Goal: Contribute content

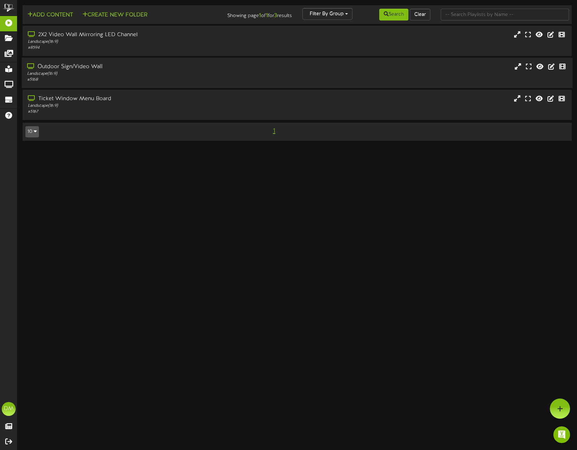
click at [96, 64] on div "Outdoor Sign/Video Wall" at bounding box center [136, 67] width 219 height 8
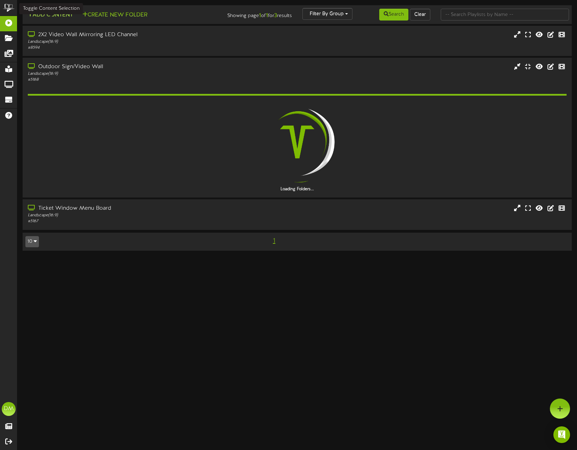
click at [54, 17] on button "Add Content" at bounding box center [50, 15] width 50 height 9
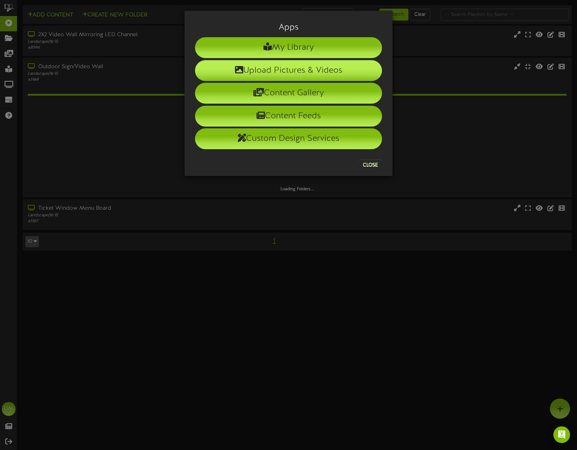
click at [276, 71] on li "Upload Pictures & Videos" at bounding box center [288, 70] width 187 height 21
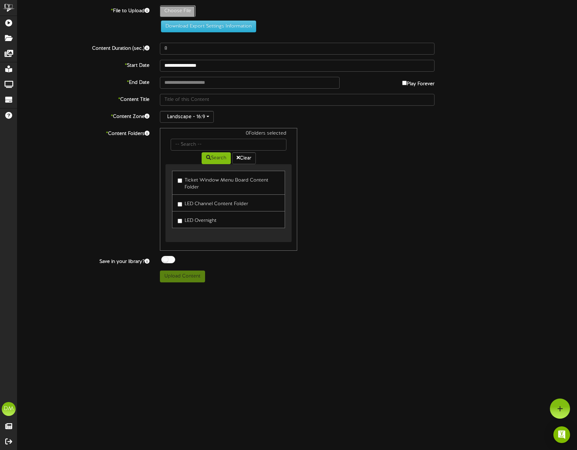
type input "**********"
type input "W-Billboard-ComedyChurch1_TRR-10122025"
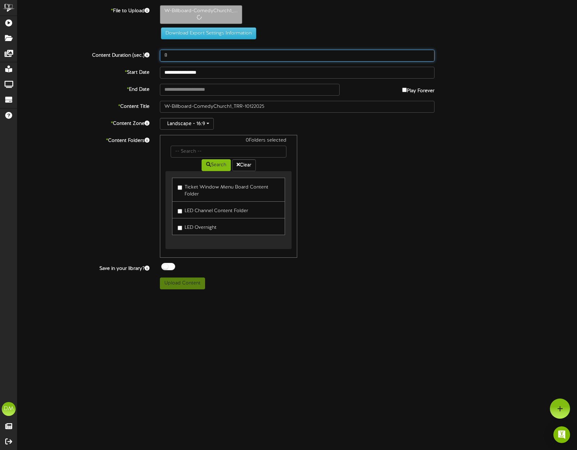
drag, startPoint x: 173, startPoint y: 55, endPoint x: 143, endPoint y: 46, distance: 30.9
click at [143, 46] on div "**********" at bounding box center [297, 147] width 560 height 284
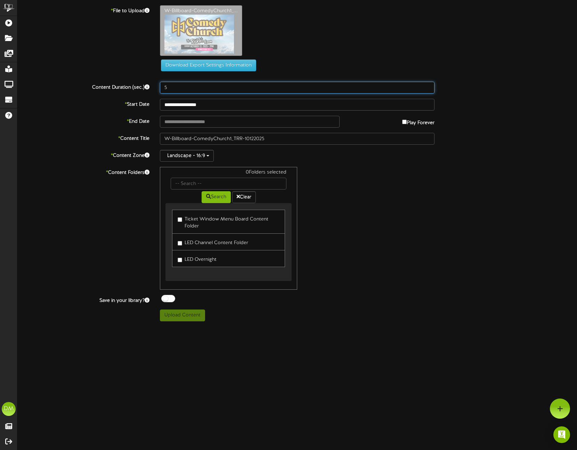
type input "5"
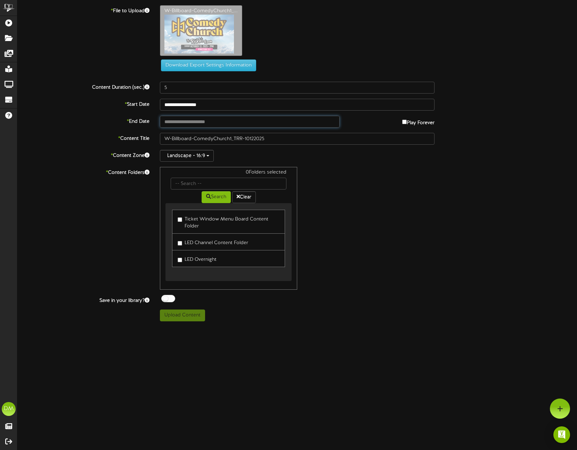
click at [179, 124] on input "text" at bounding box center [250, 122] width 180 height 12
type input "**********"
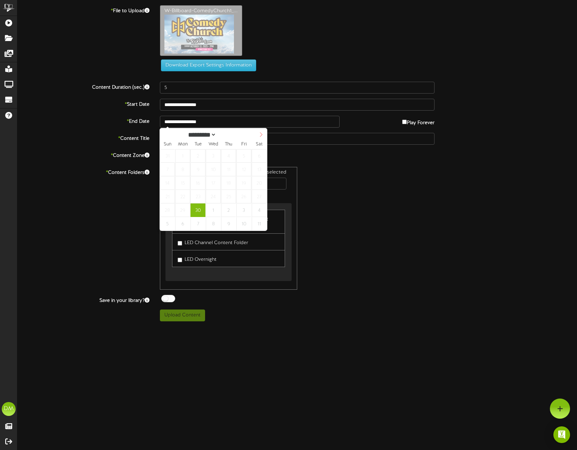
select select "*"
click at [261, 133] on icon at bounding box center [261, 134] width 5 height 5
type input "**********"
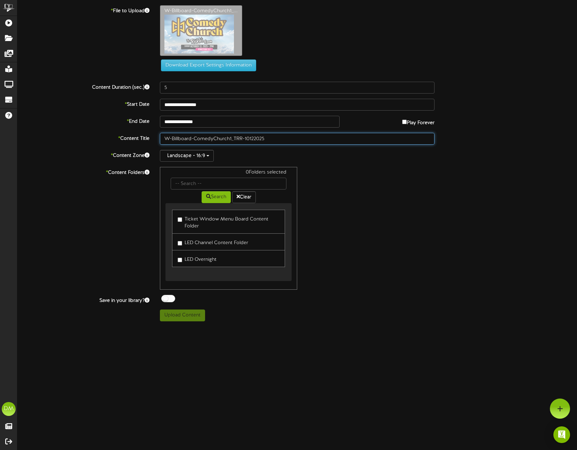
click at [233, 139] on input "W-Billboard-ComedyChurch1_TRR-10122025" at bounding box center [297, 139] width 275 height 12
click at [245, 140] on input "W-Billboard-ComedyChurch1_TRR-10122025" at bounding box center [297, 139] width 275 height 12
drag, startPoint x: 229, startPoint y: 138, endPoint x: 243, endPoint y: 137, distance: 14.3
click at [243, 137] on input "W-Billboard-ComedyChurch1_TRR-(10/12/2025)" at bounding box center [297, 139] width 275 height 12
click at [213, 139] on input "W-Billboard-ComedyChurch" (10/12/2025)" at bounding box center [297, 139] width 275 height 12
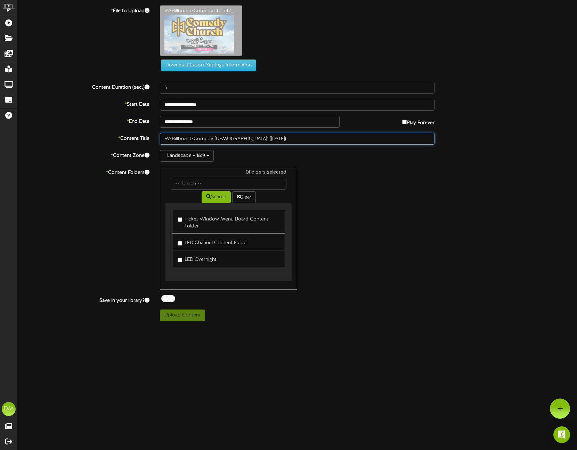
drag, startPoint x: 194, startPoint y: 138, endPoint x: 103, endPoint y: 129, distance: 91.2
click at [103, 129] on div "**********" at bounding box center [297, 163] width 560 height 316
type input ""[DEMOGRAPHIC_DATA]" ([DATE])"
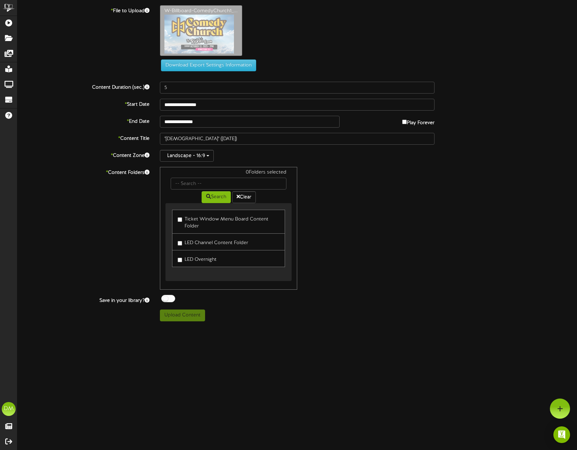
click at [178, 240] on label "LED Channel Content Folder" at bounding box center [213, 241] width 71 height 9
click at [169, 315] on button "Upload Content" at bounding box center [182, 316] width 45 height 12
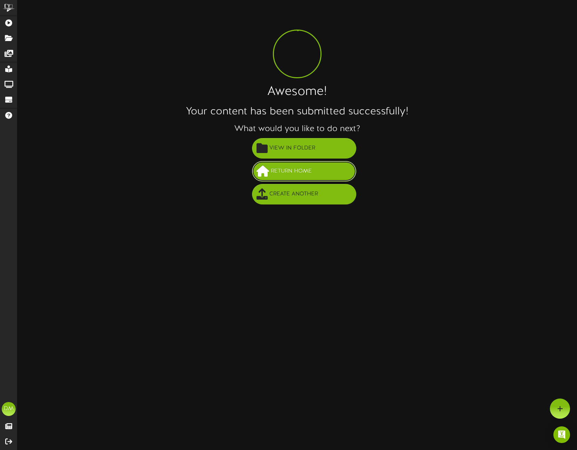
click at [296, 174] on span "Return Home" at bounding box center [291, 171] width 45 height 11
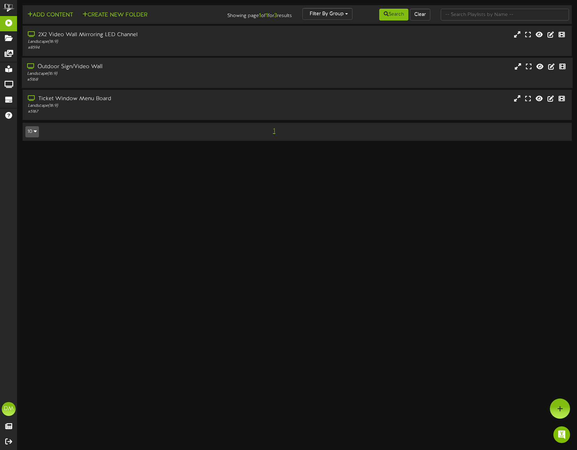
click at [91, 77] on div "# 5168" at bounding box center [136, 80] width 219 height 6
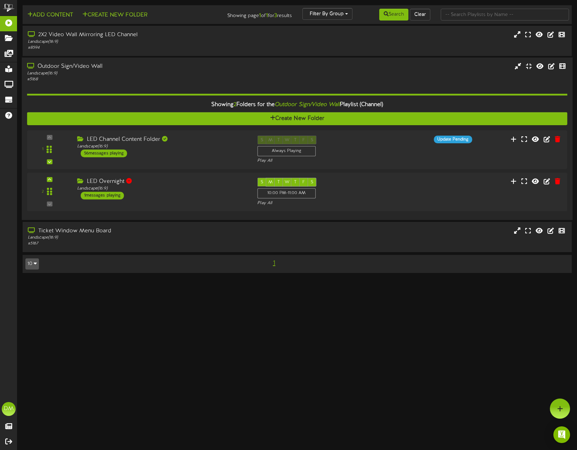
click at [104, 129] on div "Showing 2 Folders for the Outdoor Sign/Video Wall Playlist (Channel) Create New…" at bounding box center [297, 149] width 541 height 132
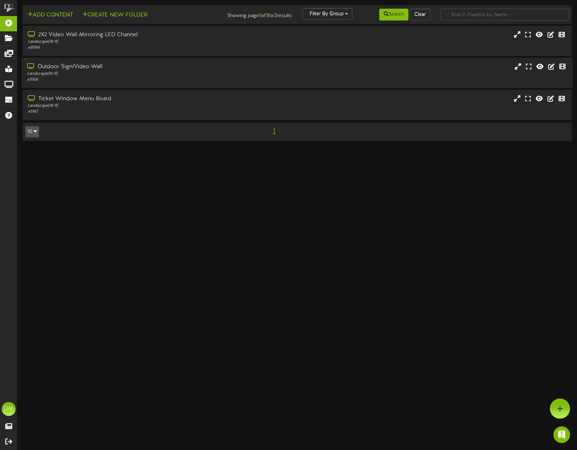
click at [104, 75] on div "Landscape ( 16:9 )" at bounding box center [136, 74] width 219 height 6
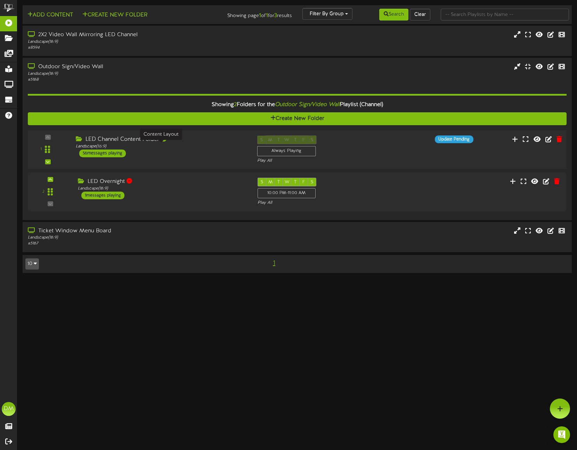
click at [107, 146] on div "Landscape ( 16:9 )" at bounding box center [161, 147] width 171 height 6
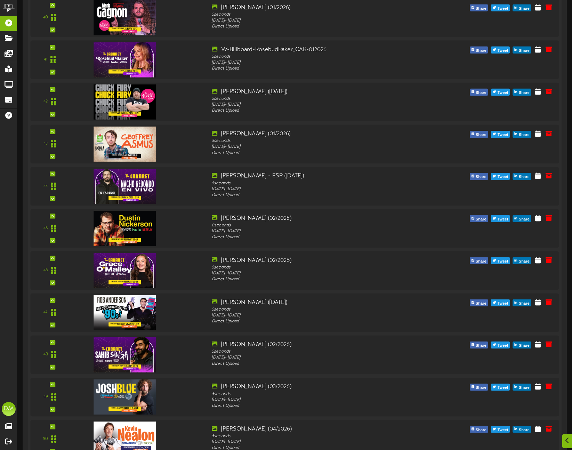
scroll to position [2210, 0]
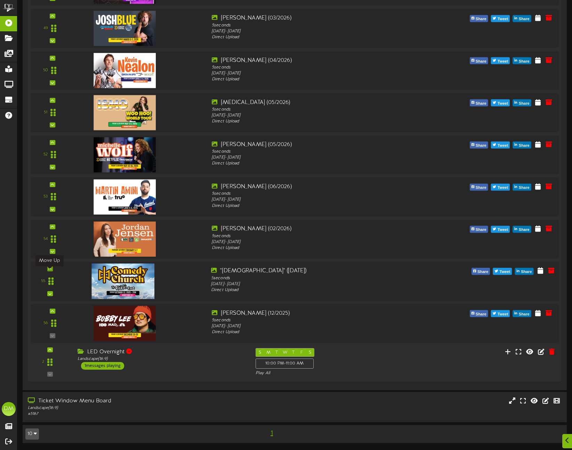
click at [49, 271] on icon at bounding box center [49, 268] width 3 height 3
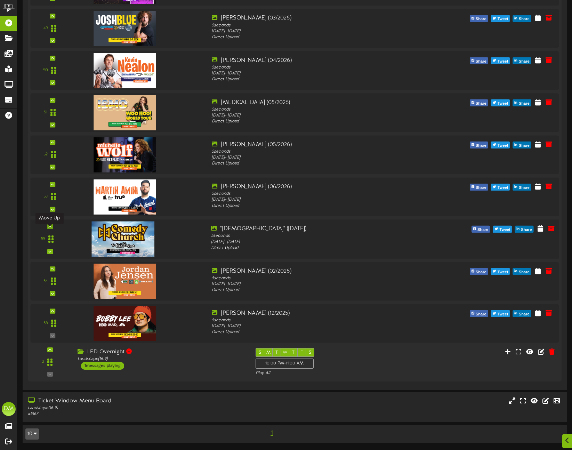
click at [49, 228] on icon at bounding box center [49, 226] width 3 height 3
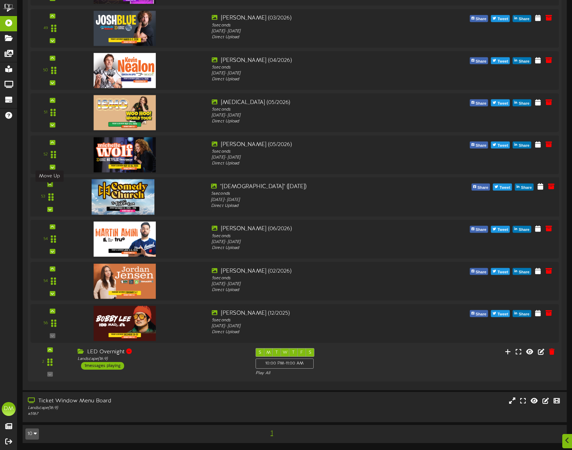
click at [50, 186] on icon at bounding box center [49, 184] width 3 height 3
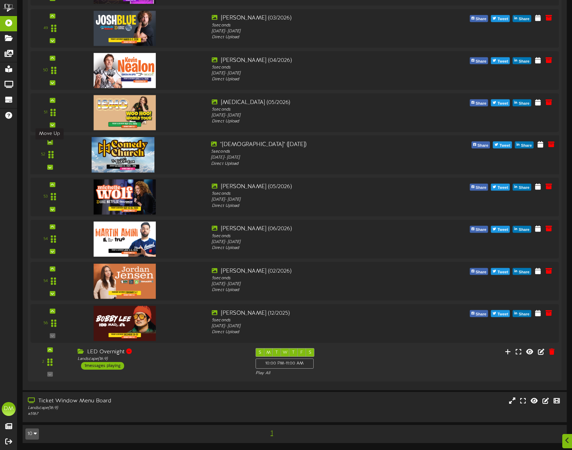
click at [51, 145] on div at bounding box center [50, 142] width 6 height 5
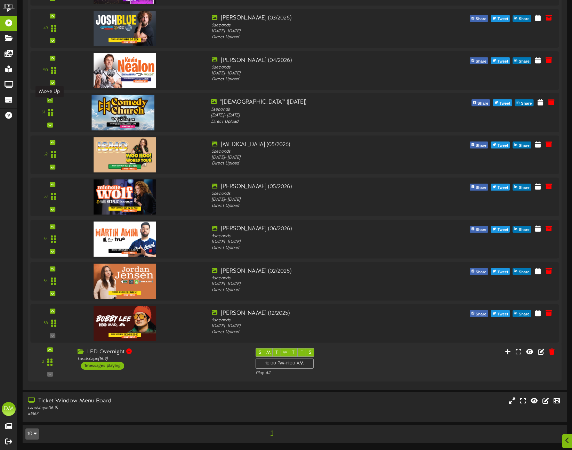
click at [49, 102] on icon at bounding box center [49, 99] width 3 height 3
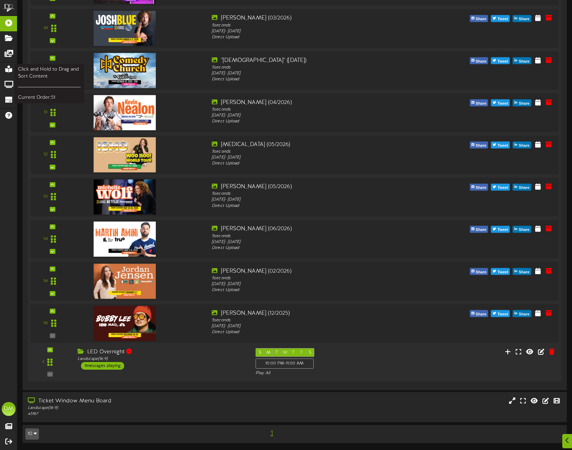
scroll to position [1978, 0]
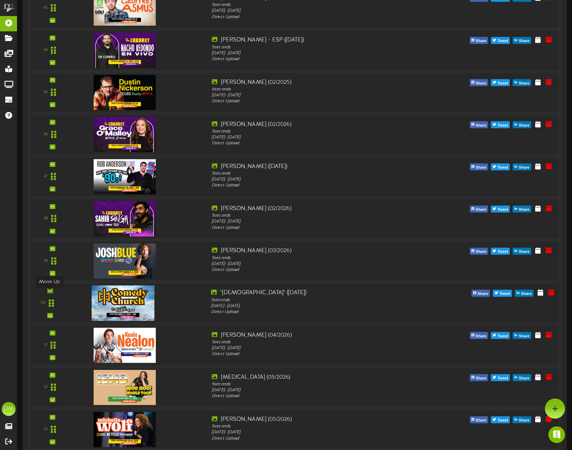
click at [51, 292] on div at bounding box center [50, 290] width 6 height 5
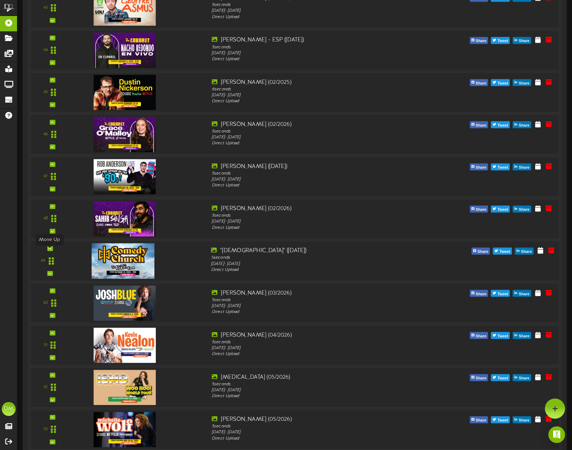
click at [48, 250] on icon at bounding box center [49, 248] width 3 height 3
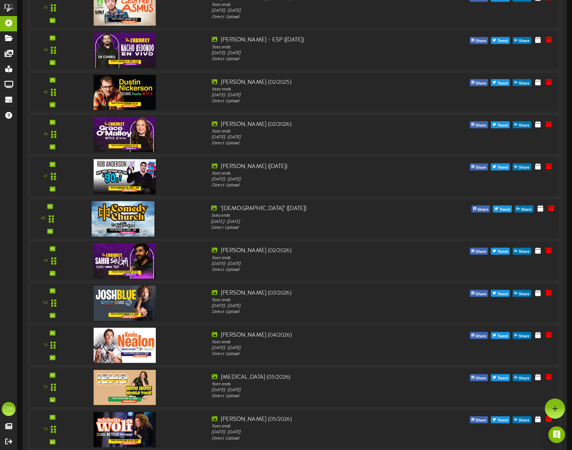
click at [54, 208] on div "48" at bounding box center [50, 219] width 34 height 29
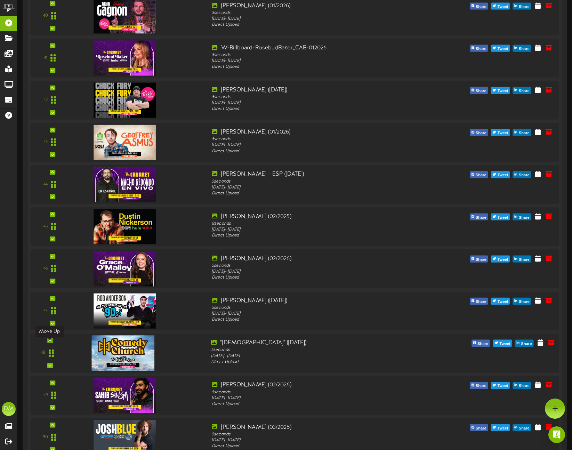
click at [49, 342] on icon at bounding box center [49, 340] width 3 height 3
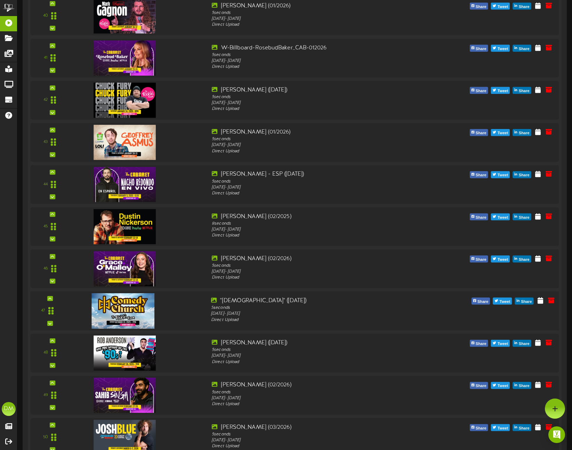
click at [51, 298] on div "47" at bounding box center [295, 310] width 534 height 39
click at [51, 300] on div at bounding box center [50, 298] width 6 height 5
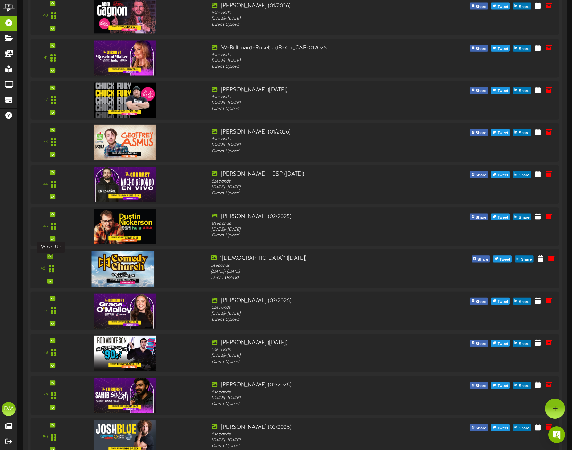
click at [49, 257] on icon at bounding box center [49, 256] width 3 height 3
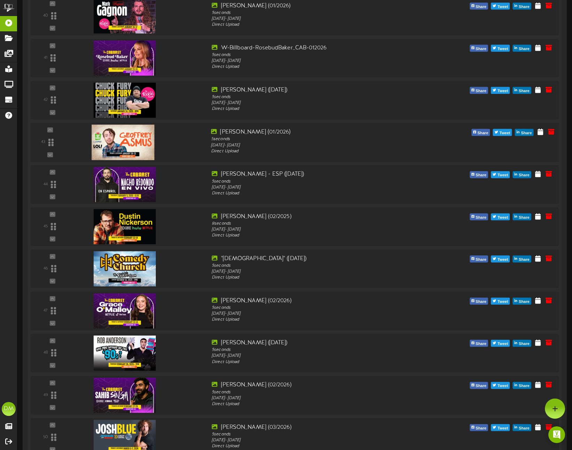
scroll to position [1716, 0]
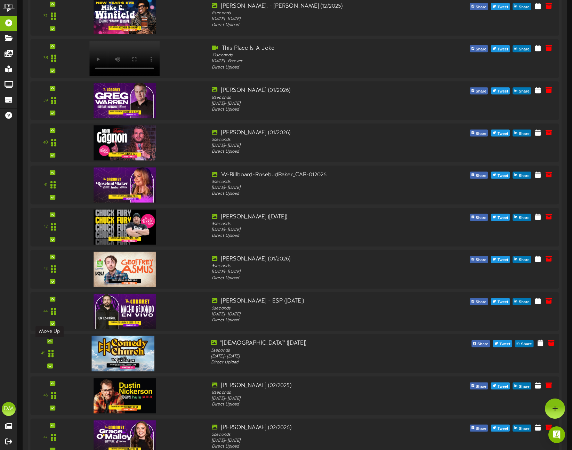
click at [51, 343] on icon at bounding box center [49, 340] width 3 height 3
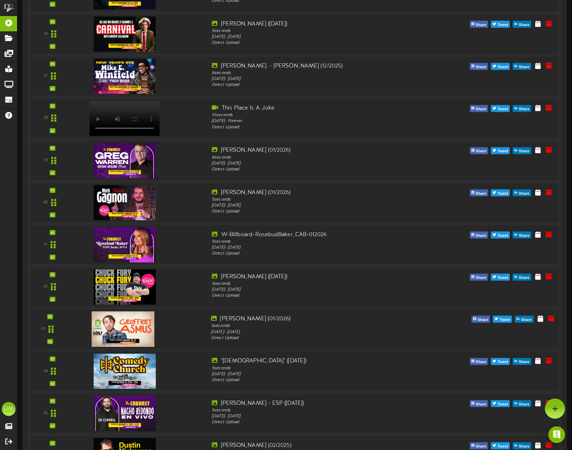
scroll to position [1643, 0]
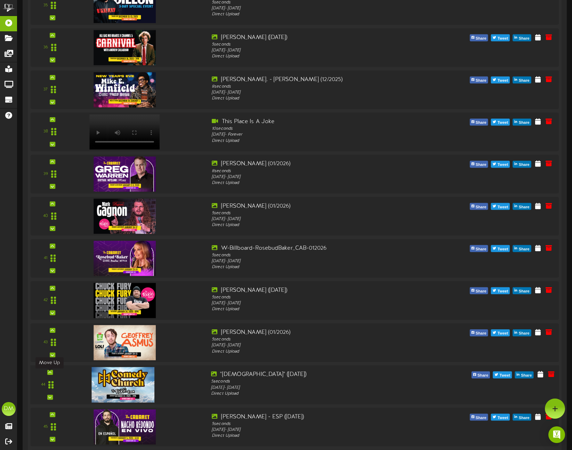
click at [48, 373] on icon at bounding box center [49, 372] width 3 height 3
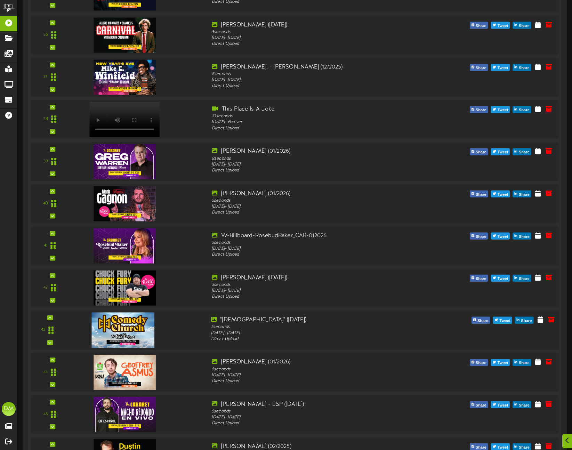
scroll to position [1665, 0]
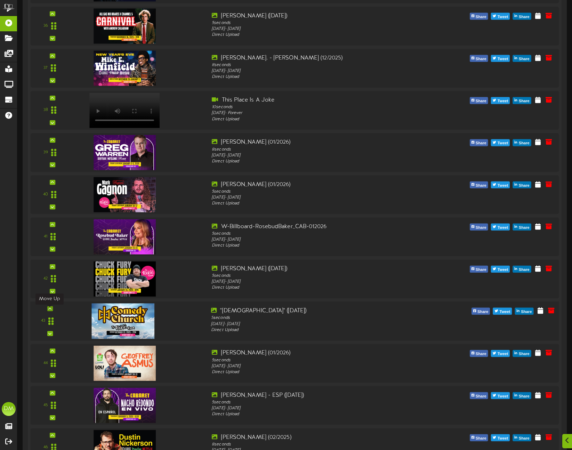
click at [50, 310] on icon at bounding box center [49, 308] width 3 height 3
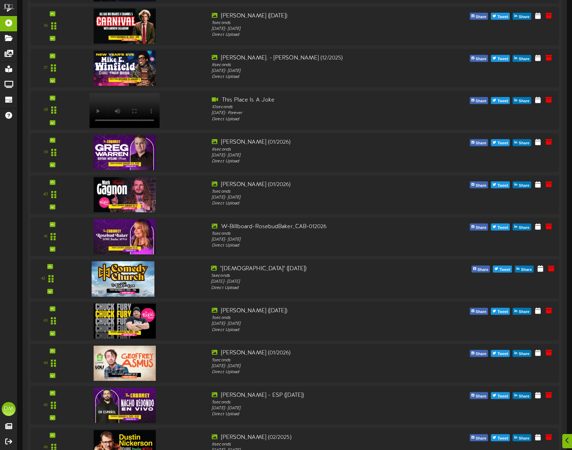
click at [49, 265] on div "42" at bounding box center [295, 278] width 534 height 39
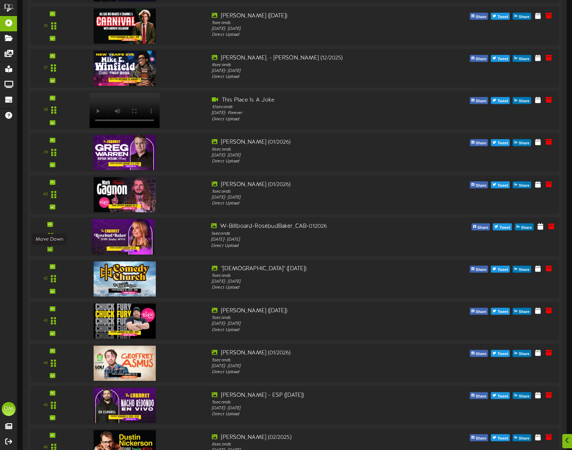
click at [49, 250] on icon at bounding box center [49, 248] width 3 height 3
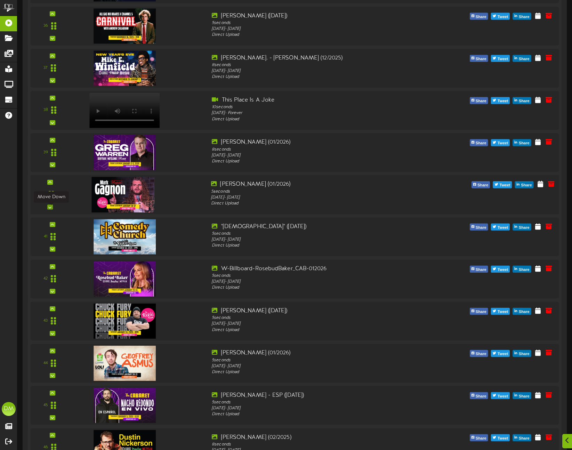
click at [51, 209] on div at bounding box center [50, 207] width 6 height 5
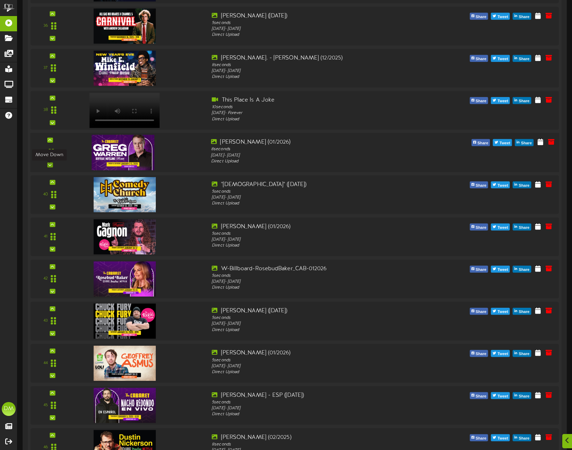
click at [48, 166] on icon at bounding box center [49, 164] width 3 height 3
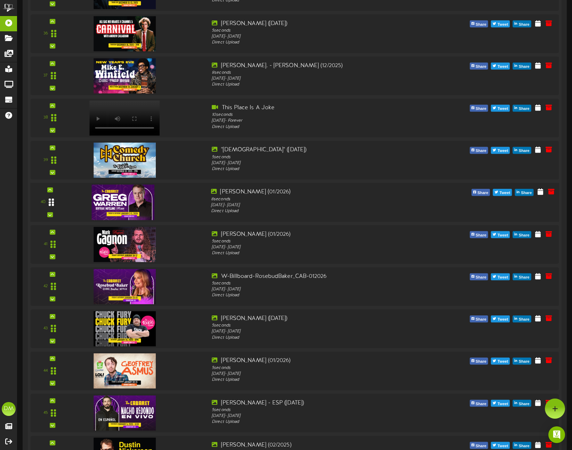
scroll to position [1617, 0]
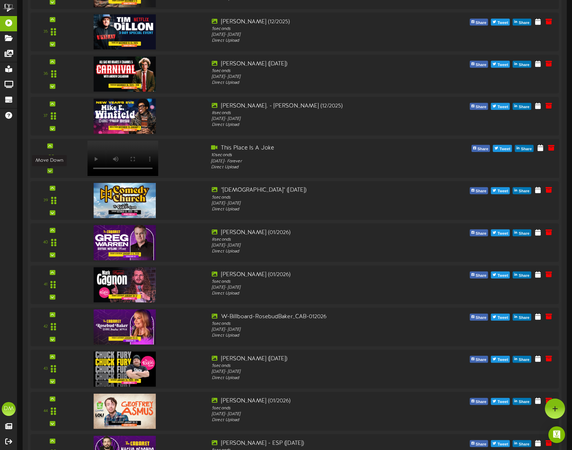
click at [48, 171] on icon at bounding box center [49, 170] width 3 height 3
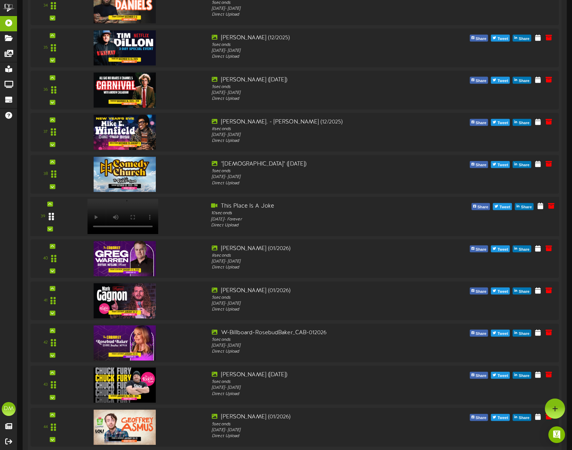
scroll to position [1581, 0]
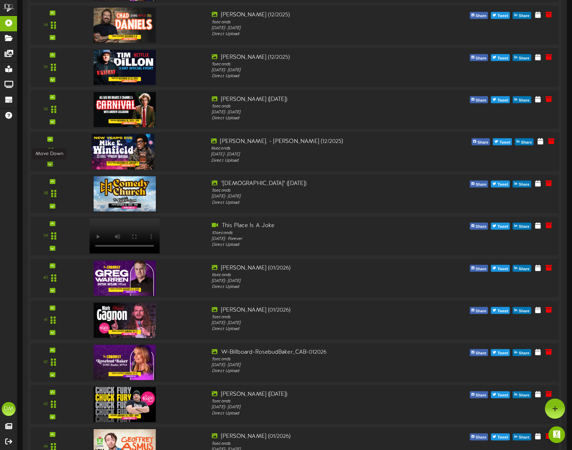
click at [51, 164] on div at bounding box center [50, 164] width 6 height 5
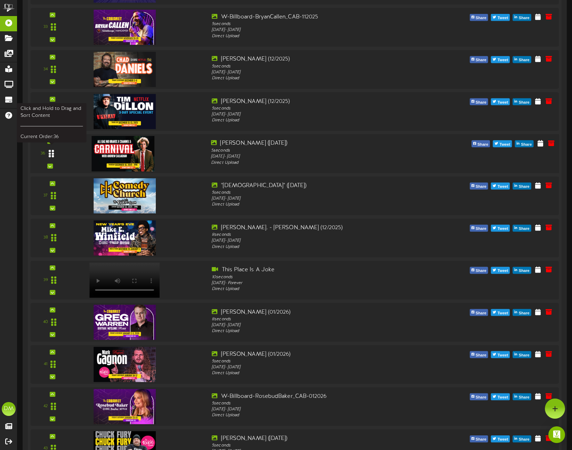
scroll to position [1476, 0]
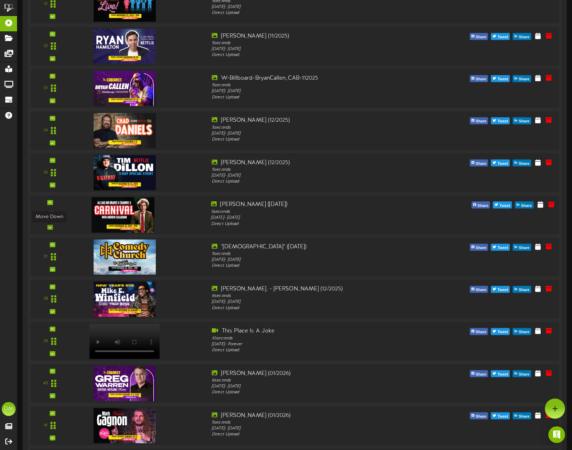
click at [48, 227] on icon at bounding box center [49, 226] width 3 height 3
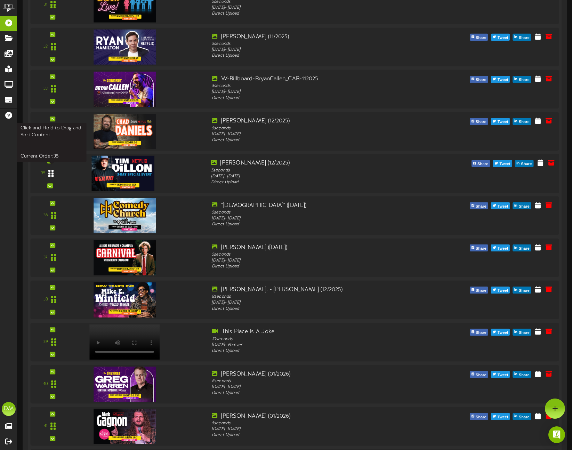
scroll to position [1424, 0]
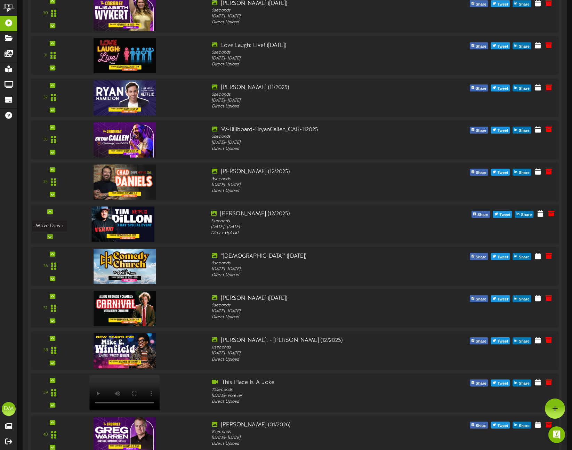
click at [49, 238] on icon at bounding box center [49, 236] width 3 height 3
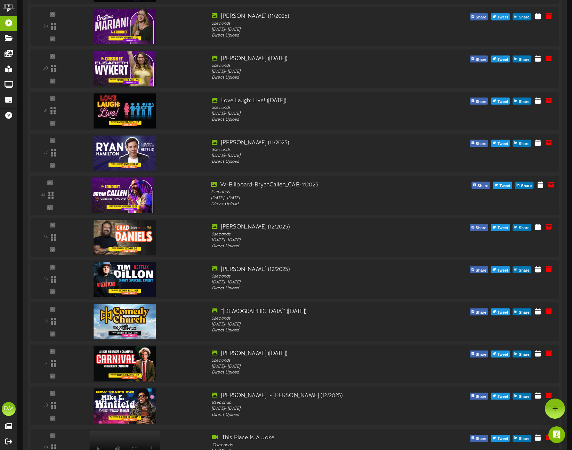
scroll to position [1239, 0]
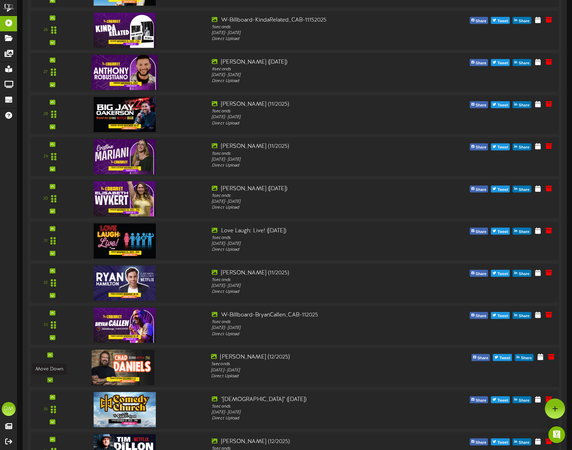
click at [48, 381] on icon at bounding box center [49, 379] width 3 height 3
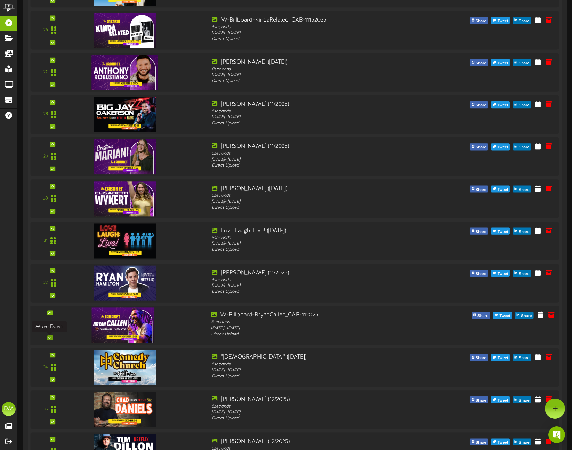
click at [48, 338] on icon at bounding box center [49, 337] width 3 height 3
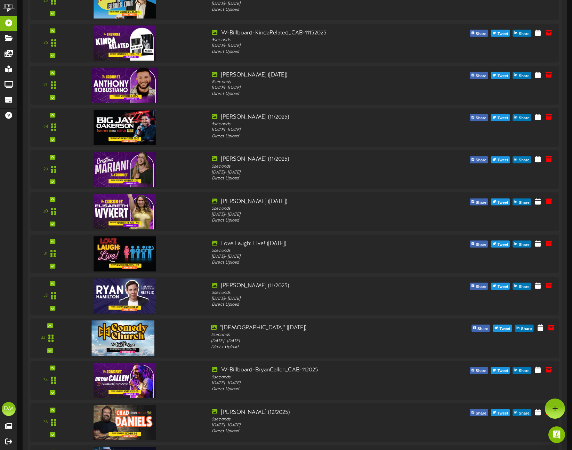
scroll to position [1216, 0]
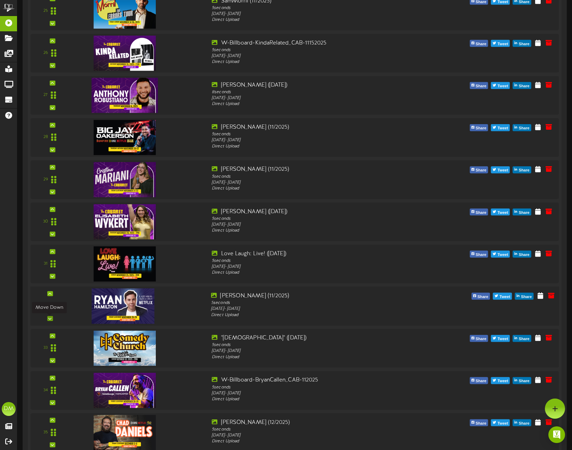
click at [48, 319] on icon at bounding box center [49, 318] width 3 height 3
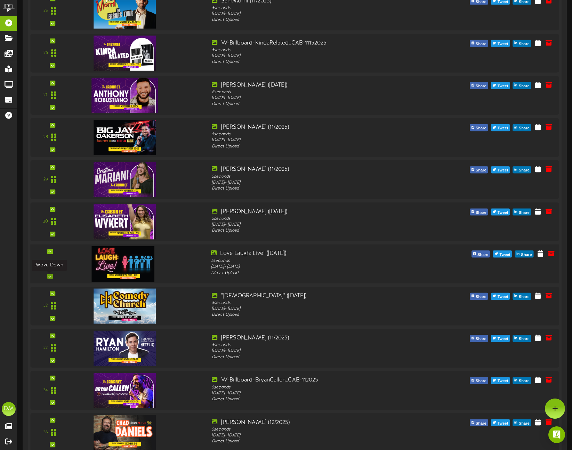
click at [49, 275] on icon at bounding box center [49, 275] width 3 height 3
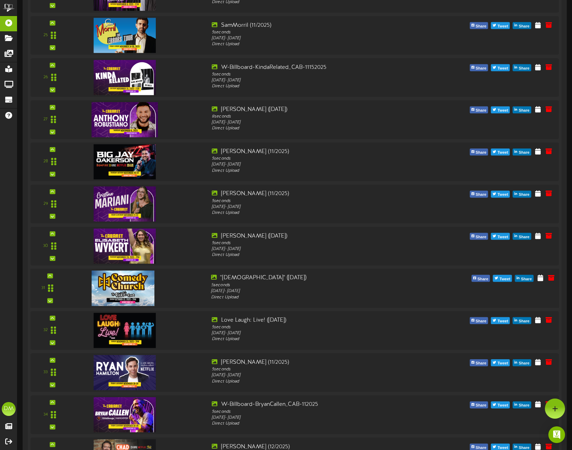
scroll to position [1179, 0]
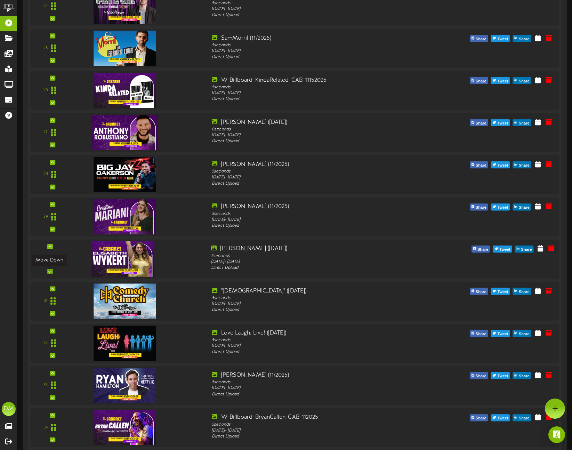
click at [50, 271] on icon at bounding box center [49, 271] width 3 height 3
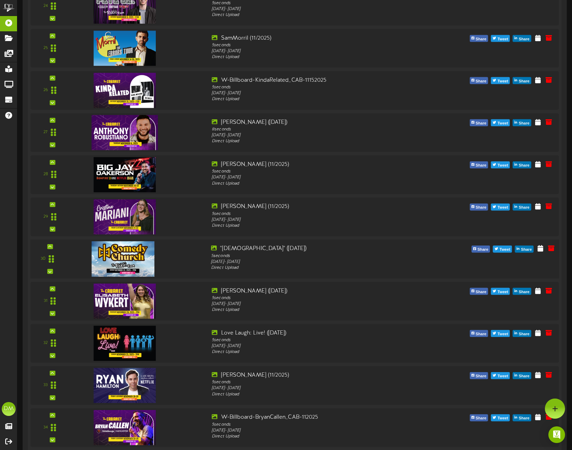
scroll to position [1125, 0]
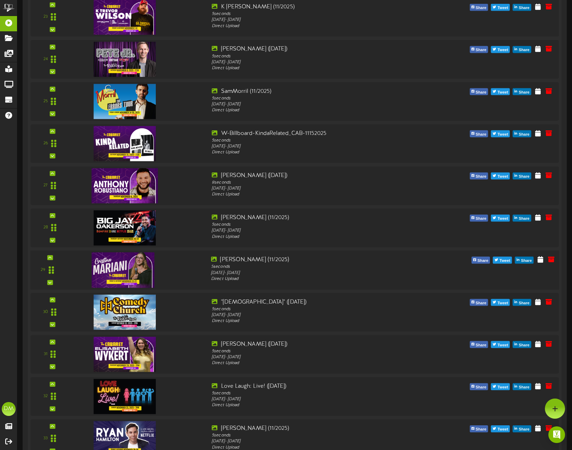
click at [52, 282] on div "29" at bounding box center [50, 270] width 34 height 29
click at [49, 281] on icon at bounding box center [49, 282] width 3 height 3
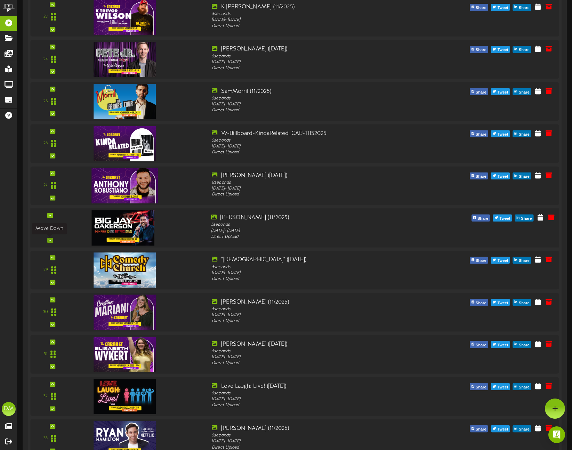
click at [52, 240] on div at bounding box center [50, 240] width 6 height 5
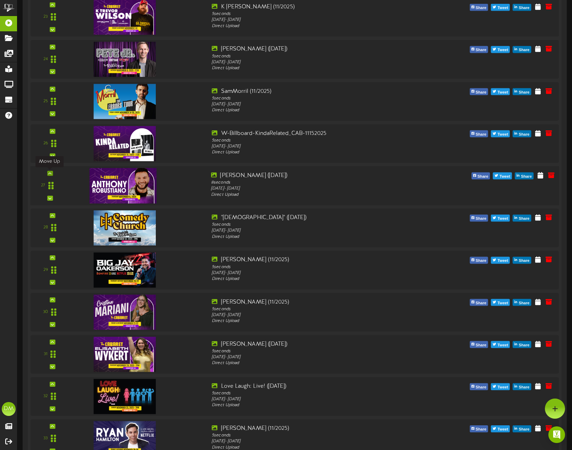
click at [50, 172] on icon at bounding box center [49, 172] width 3 height 3
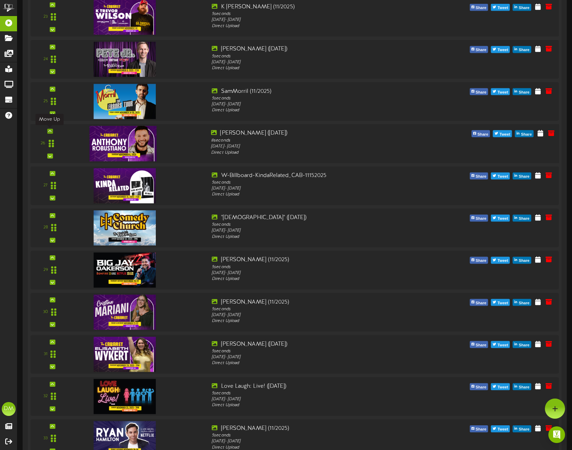
click at [48, 130] on icon at bounding box center [49, 130] width 3 height 3
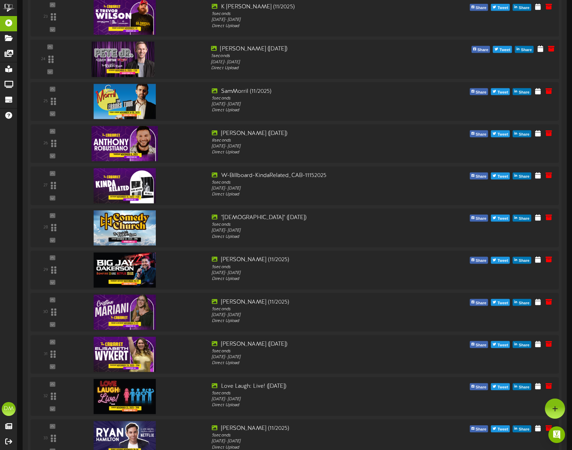
scroll to position [1040, 0]
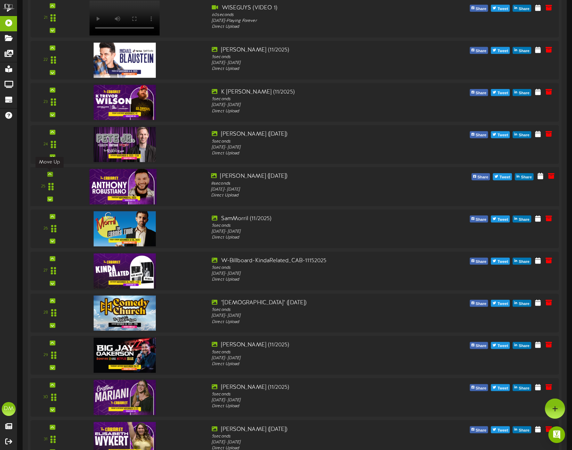
click at [51, 172] on div at bounding box center [50, 174] width 6 height 5
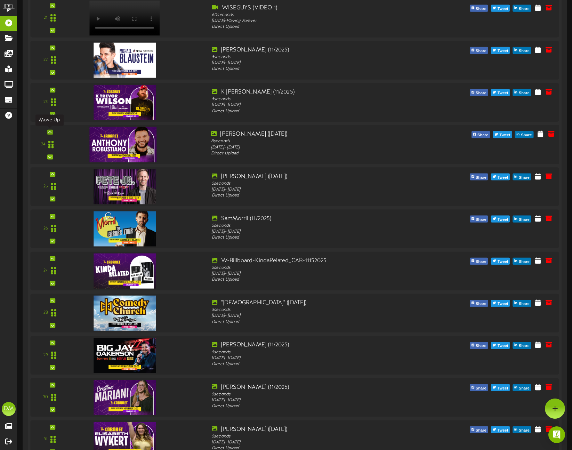
click at [49, 130] on icon at bounding box center [49, 131] width 3 height 3
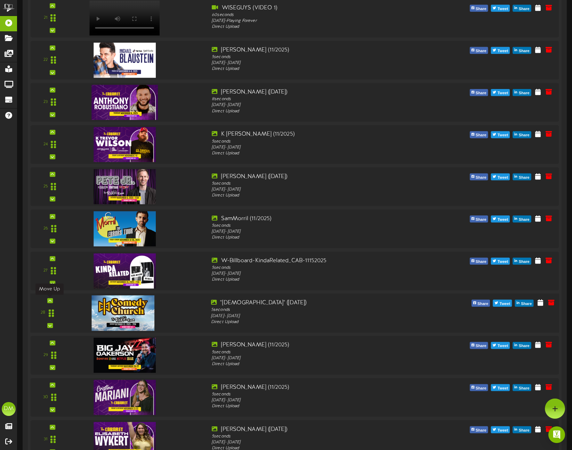
click at [50, 299] on icon at bounding box center [49, 300] width 3 height 3
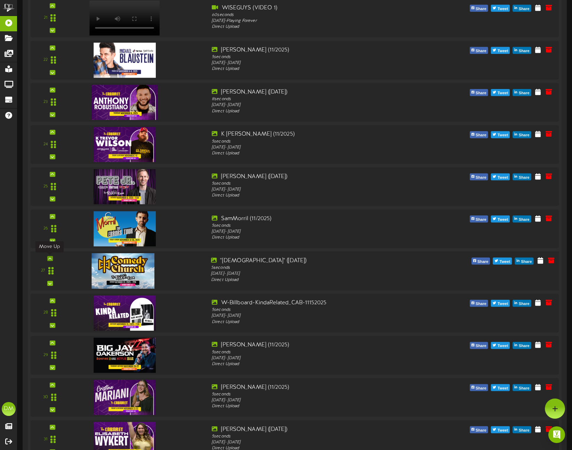
click at [48, 257] on icon at bounding box center [49, 258] width 3 height 3
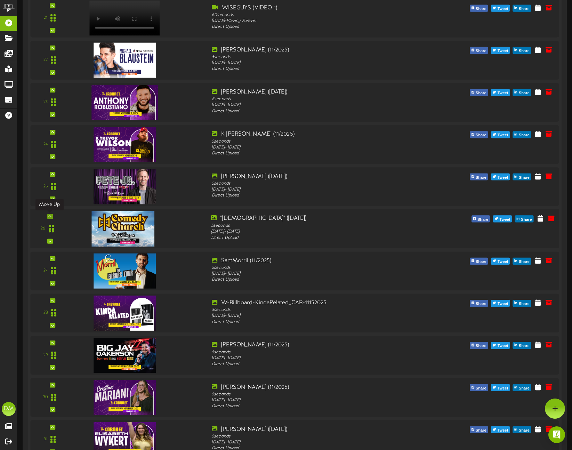
click at [50, 215] on icon at bounding box center [49, 216] width 3 height 3
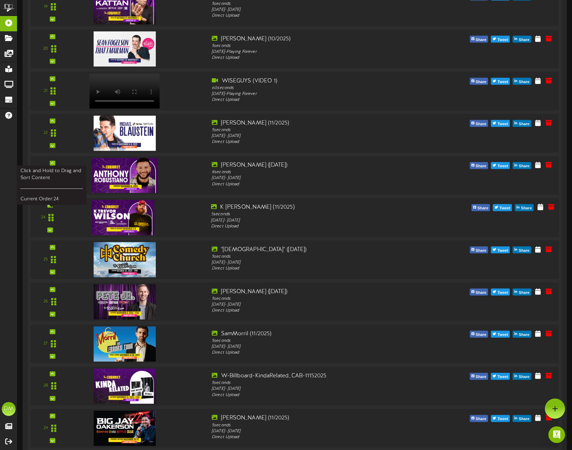
scroll to position [909, 0]
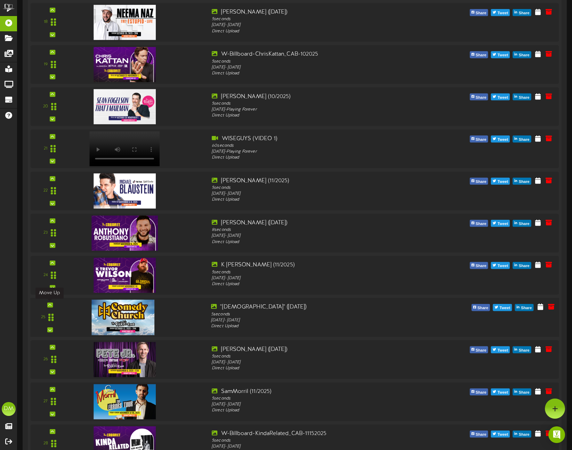
click at [50, 305] on icon at bounding box center [49, 304] width 3 height 3
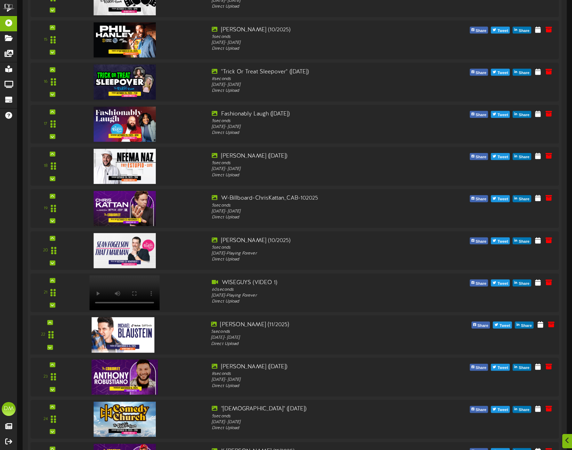
scroll to position [767, 0]
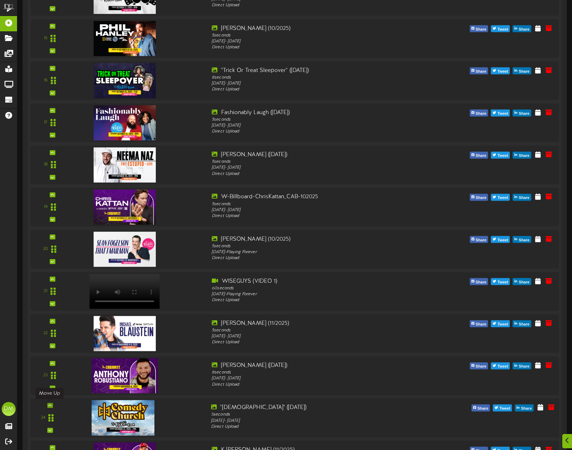
click at [50, 404] on icon at bounding box center [49, 405] width 3 height 3
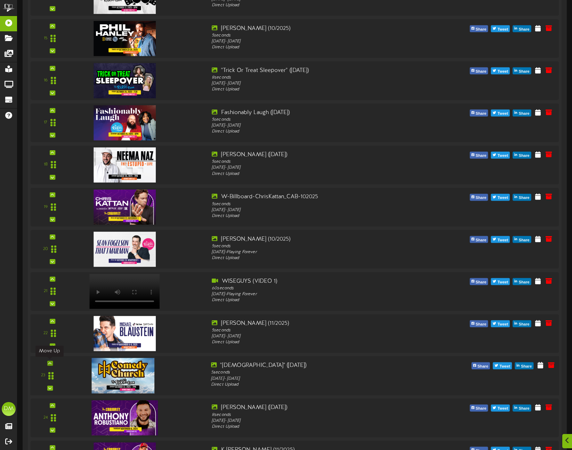
click at [51, 362] on div at bounding box center [50, 363] width 6 height 5
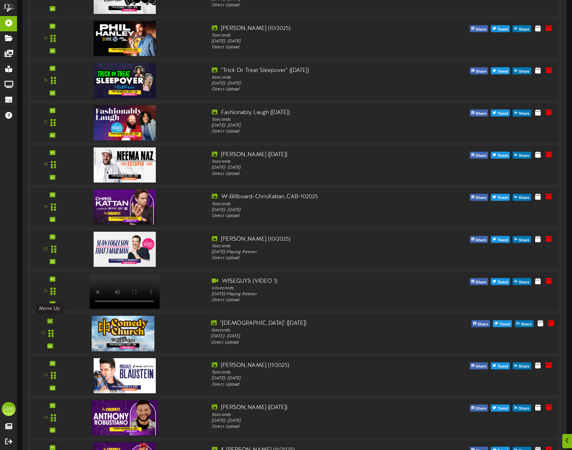
click at [48, 322] on icon at bounding box center [49, 320] width 3 height 3
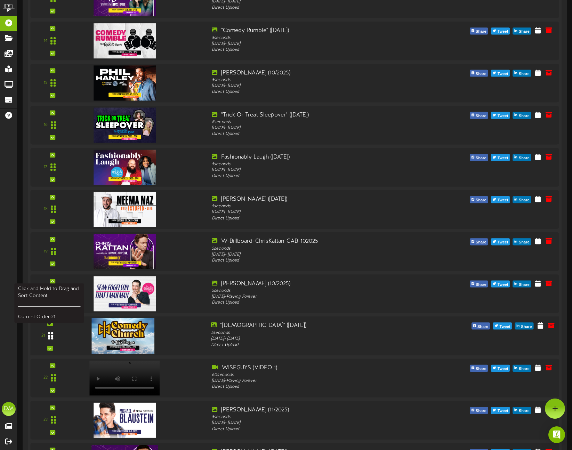
scroll to position [721, 0]
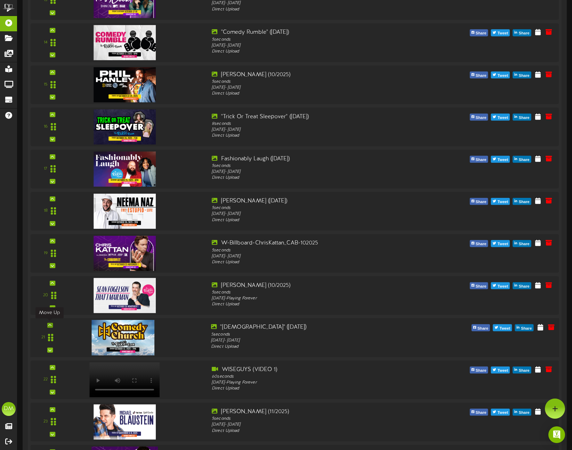
click at [50, 324] on icon at bounding box center [49, 324] width 3 height 3
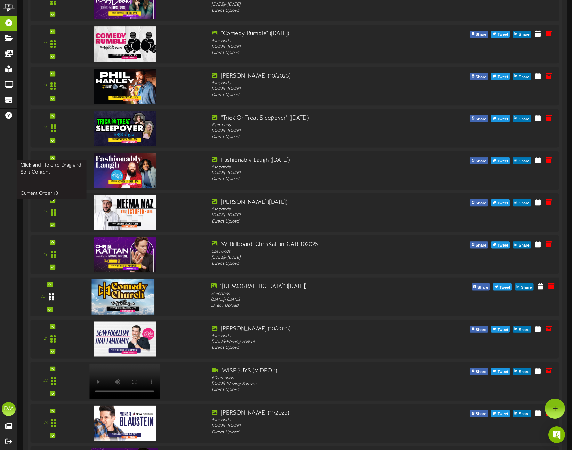
scroll to position [594, 0]
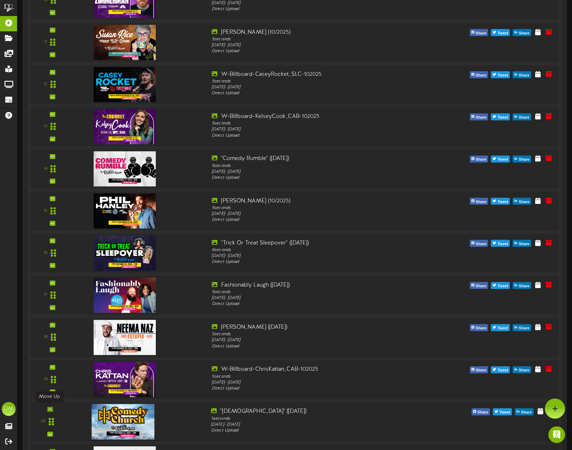
click at [49, 409] on icon at bounding box center [49, 409] width 3 height 3
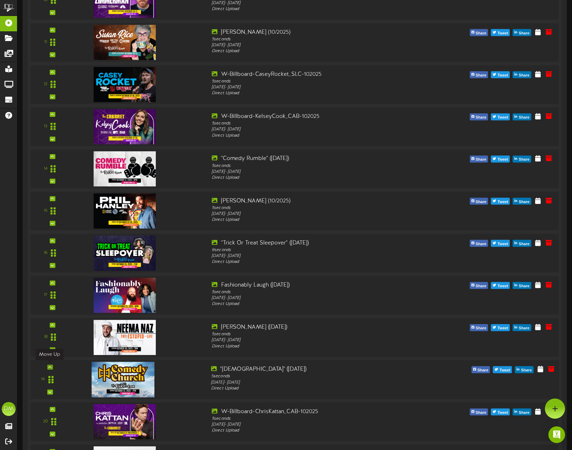
click at [49, 366] on icon at bounding box center [49, 367] width 3 height 3
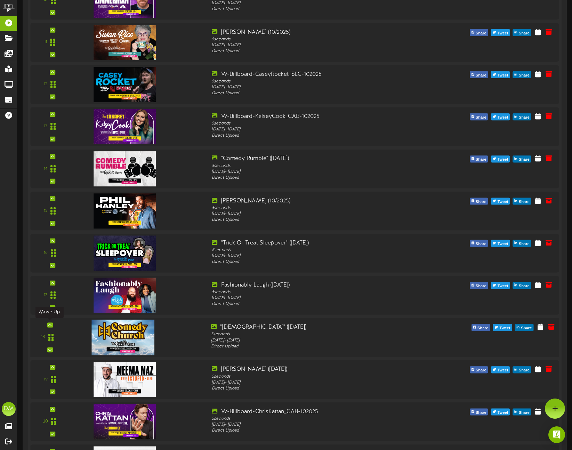
click at [49, 323] on icon at bounding box center [49, 324] width 3 height 3
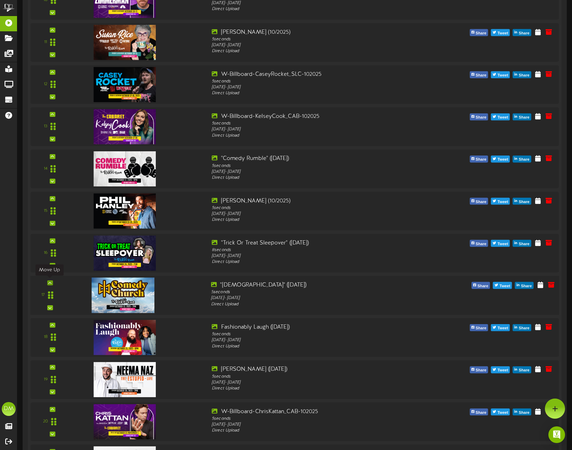
click at [50, 282] on icon at bounding box center [49, 282] width 3 height 3
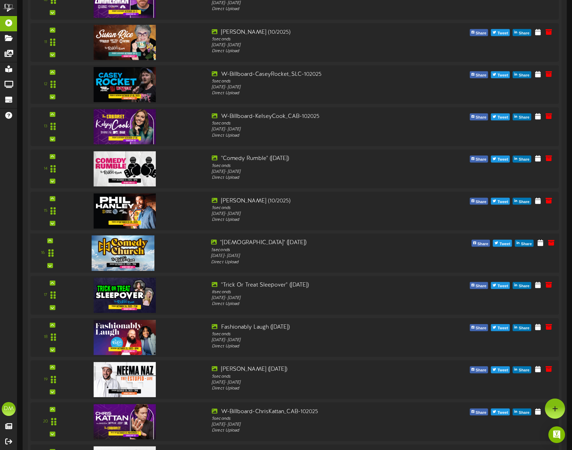
scroll to position [532, 0]
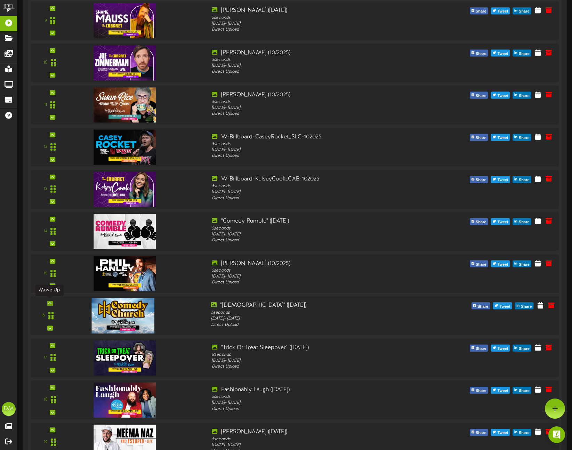
click at [50, 302] on icon at bounding box center [49, 303] width 3 height 3
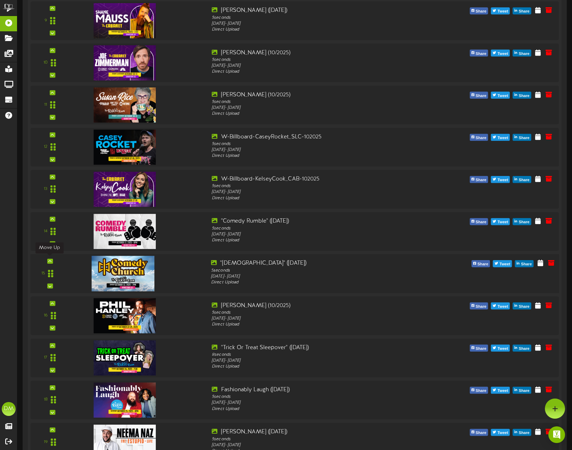
click at [49, 260] on icon at bounding box center [49, 260] width 3 height 3
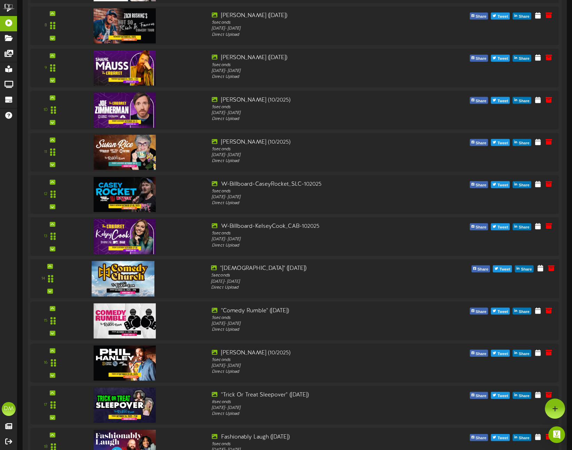
scroll to position [480, 0]
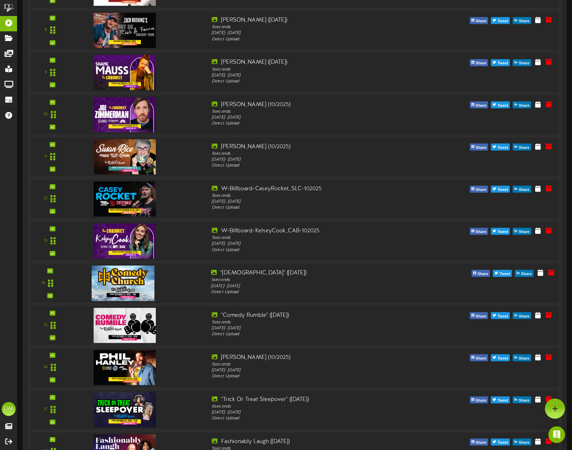
click at [48, 266] on div "14" at bounding box center [295, 283] width 534 height 39
click at [47, 270] on div at bounding box center [50, 270] width 6 height 5
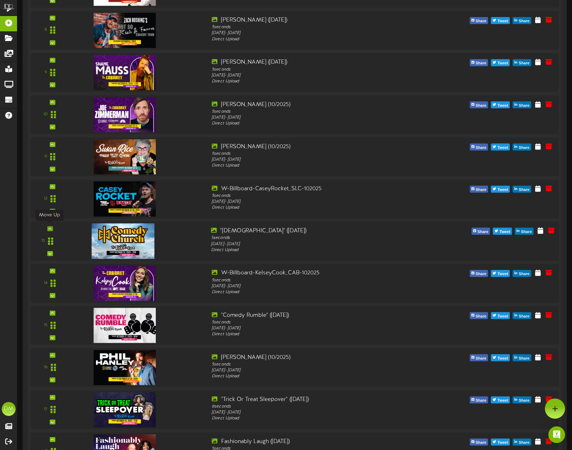
click at [49, 227] on icon at bounding box center [49, 228] width 3 height 3
